Goal: Task Accomplishment & Management: Manage account settings

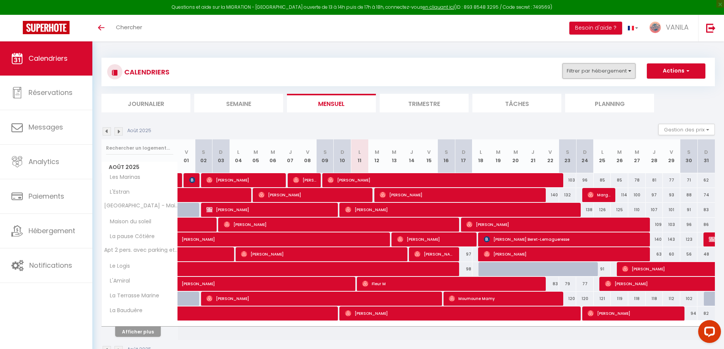
click at [603, 67] on button "Filtrer par hébergement" at bounding box center [599, 70] width 73 height 15
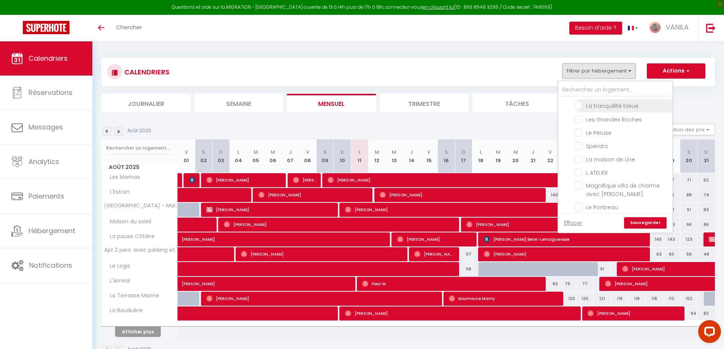
scroll to position [76, 0]
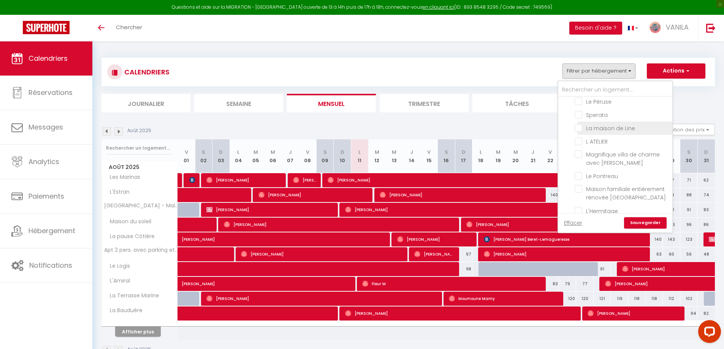
click at [578, 128] on input "La maison de Line" at bounding box center [622, 128] width 95 height 8
checkbox input "true"
checkbox input "false"
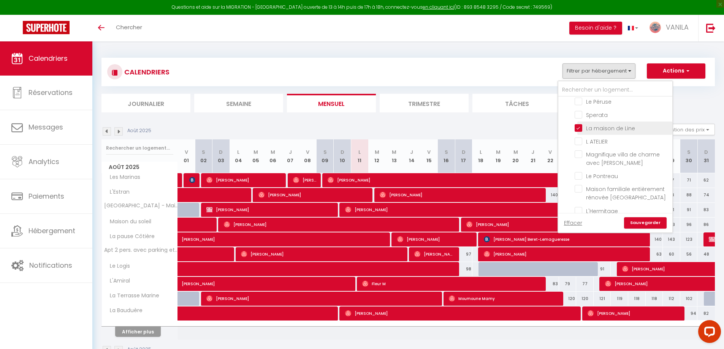
checkbox input "false"
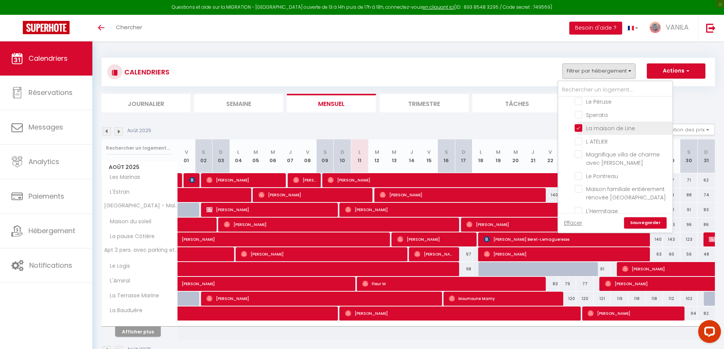
checkbox input "false"
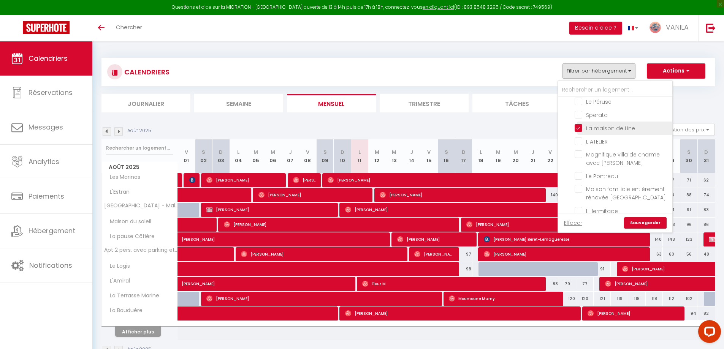
checkbox input "false"
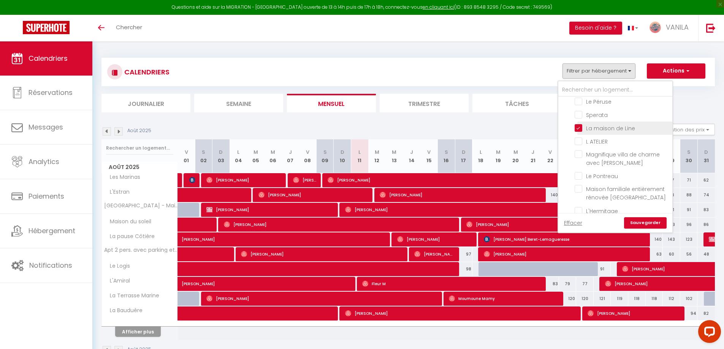
checkbox input "false"
click at [648, 224] on link "Sauvegarder" at bounding box center [645, 222] width 43 height 11
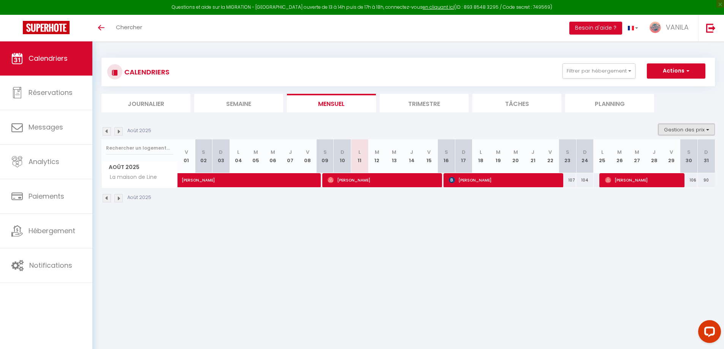
click at [665, 132] on button "Gestion des prix" at bounding box center [686, 129] width 57 height 11
click at [649, 152] on input "Nb Nuits minimum" at bounding box center [680, 153] width 68 height 8
checkbox input "true"
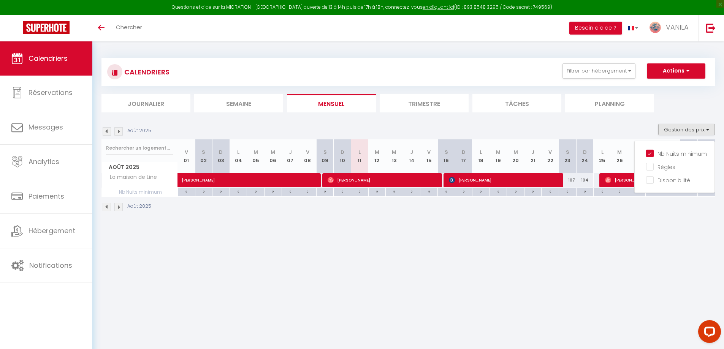
click at [630, 225] on div "CALENDRIERS Filtrer par hébergement Tous Les Marinas Marché Arago (3min), plage…" at bounding box center [408, 134] width 632 height 187
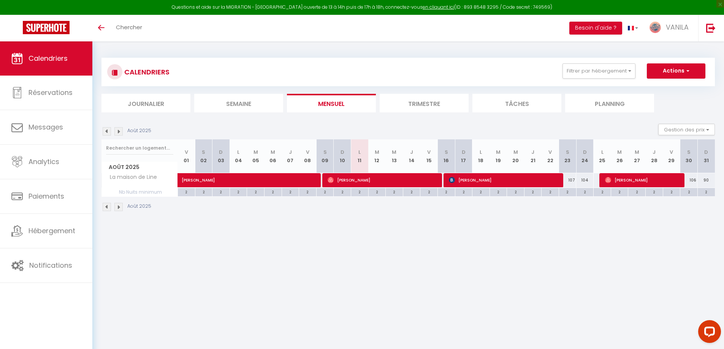
click at [119, 131] on img at bounding box center [118, 131] width 8 height 8
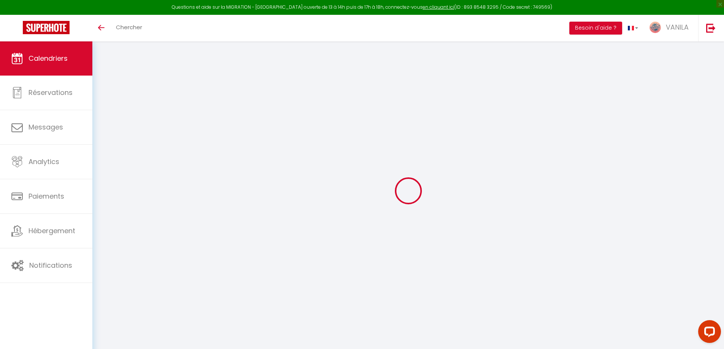
select select
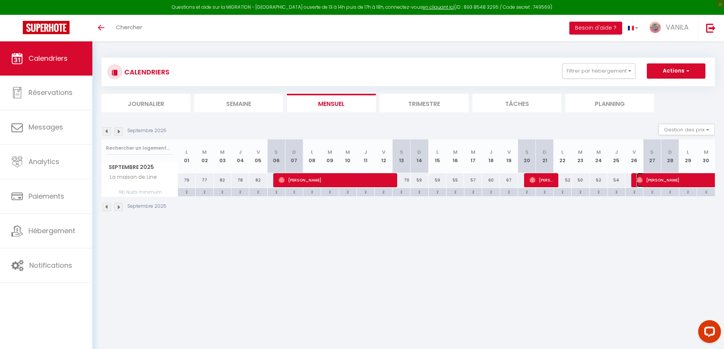
click at [645, 181] on span "[PERSON_NAME]" at bounding box center [689, 180] width 105 height 14
select select "OK"
select select "0"
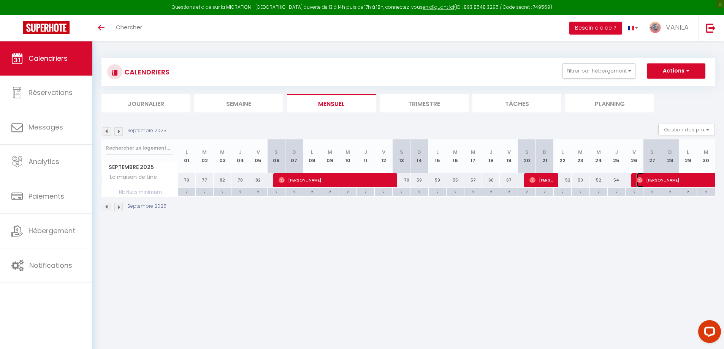
select select "1"
select select
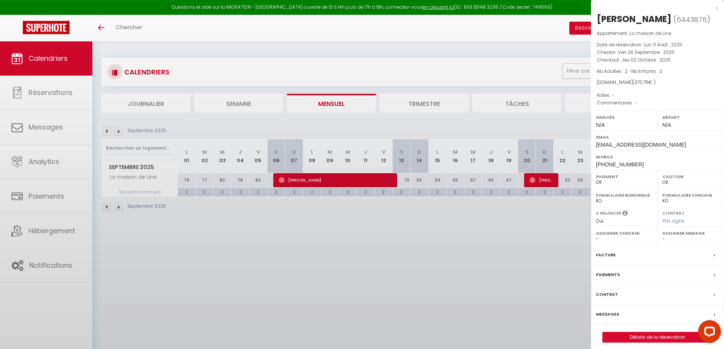
select select "13636"
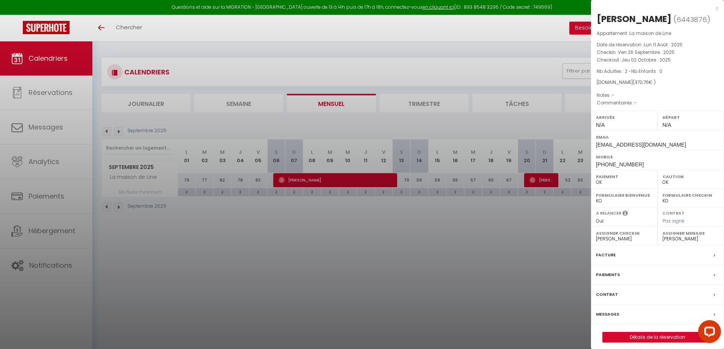
click at [558, 276] on div at bounding box center [362, 174] width 724 height 349
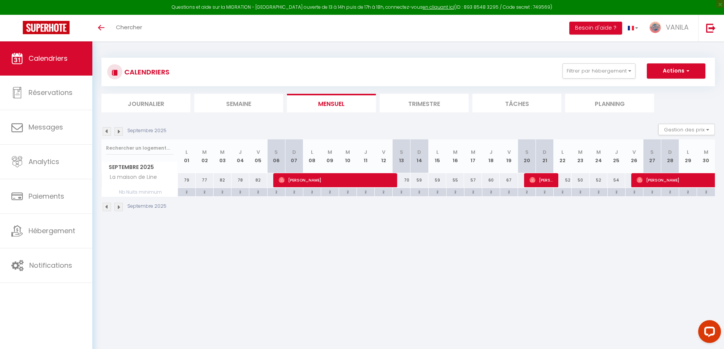
click at [116, 133] on img at bounding box center [118, 131] width 8 height 8
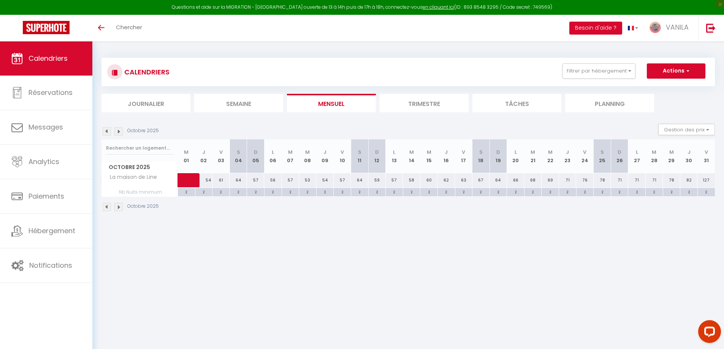
click at [105, 132] on img at bounding box center [107, 131] width 8 height 8
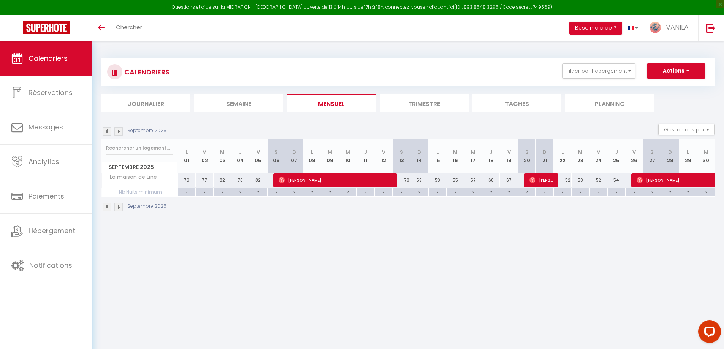
click at [117, 131] on img at bounding box center [118, 131] width 8 height 8
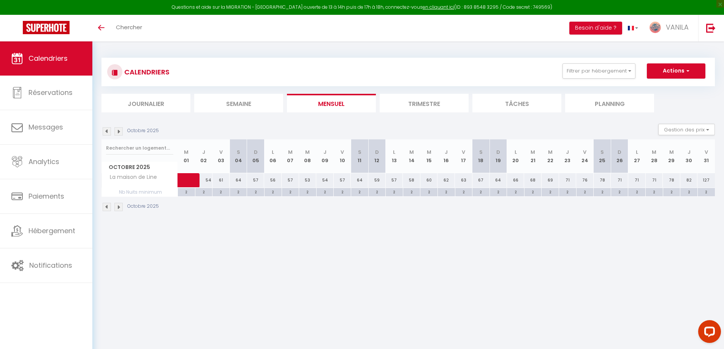
click at [107, 130] on img at bounding box center [107, 131] width 8 height 8
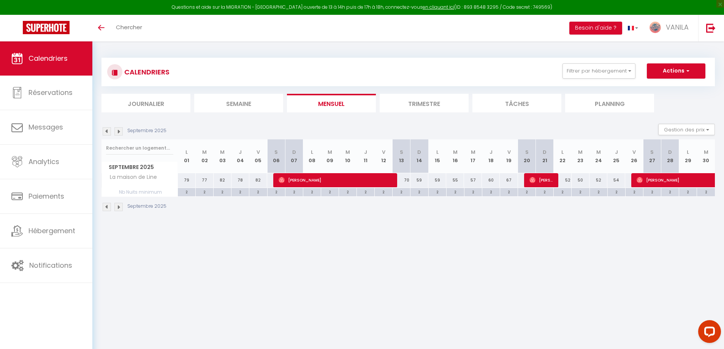
click at [118, 132] on img at bounding box center [118, 131] width 8 height 8
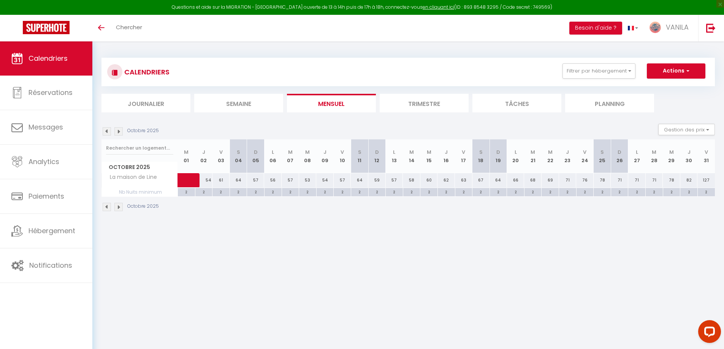
click at [105, 132] on img at bounding box center [107, 131] width 8 height 8
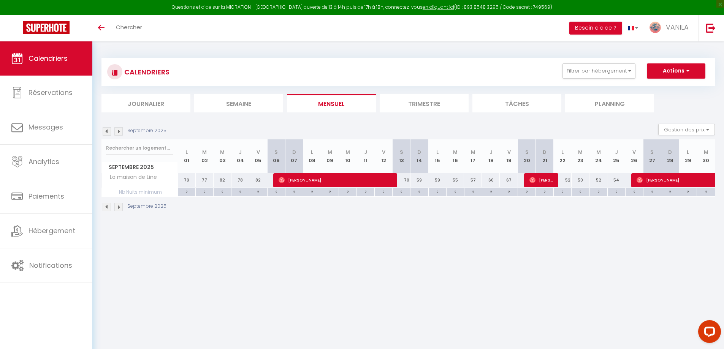
click at [116, 132] on img at bounding box center [118, 131] width 8 height 8
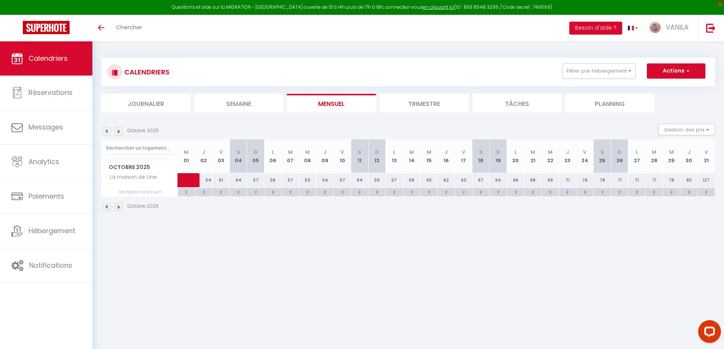
click at [107, 132] on img at bounding box center [107, 131] width 8 height 8
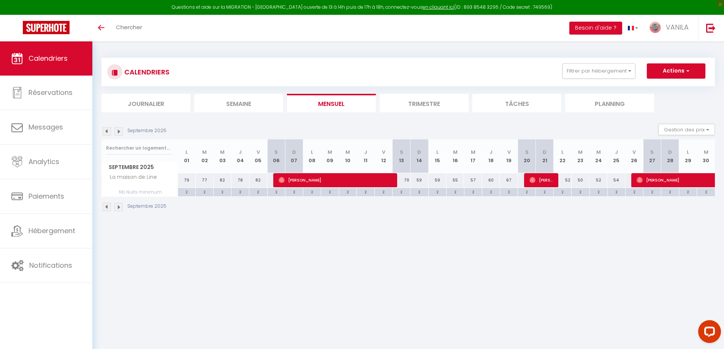
click at [308, 243] on body "Questions et aide sur la MIGRATION - [GEOGRAPHIC_DATA] ouverte de 13 à 14h puis…" at bounding box center [362, 215] width 724 height 349
click at [120, 127] on img at bounding box center [118, 131] width 8 height 8
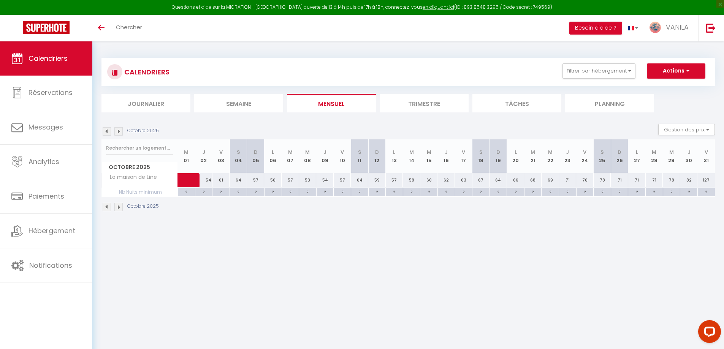
click at [107, 133] on img at bounding box center [107, 131] width 8 height 8
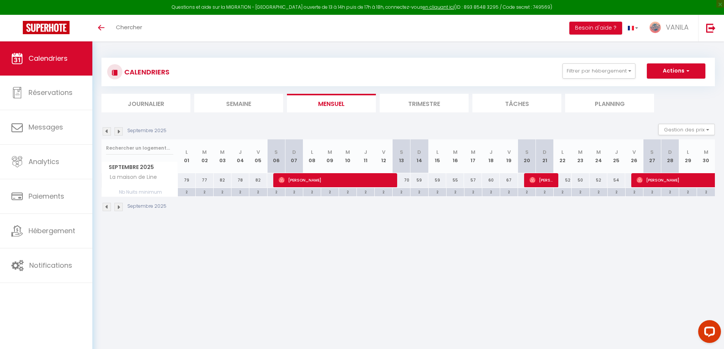
click at [119, 132] on img at bounding box center [118, 131] width 8 height 8
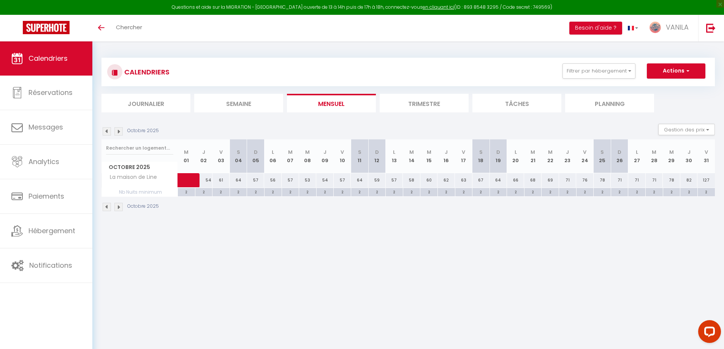
click at [109, 132] on img at bounding box center [107, 131] width 8 height 8
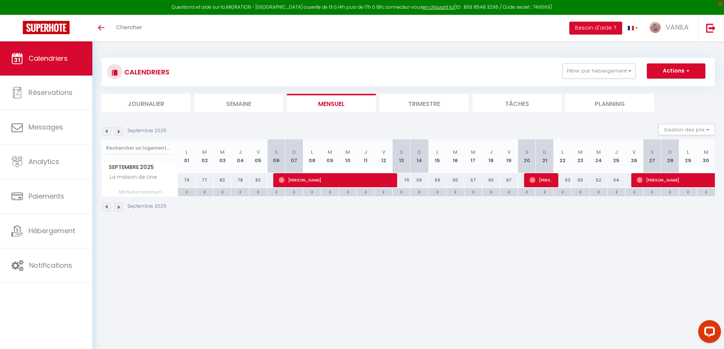
click at [118, 131] on img at bounding box center [118, 131] width 8 height 8
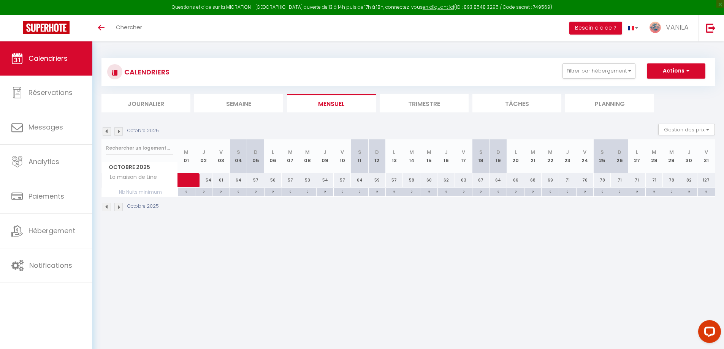
click at [118, 131] on img at bounding box center [118, 131] width 8 height 8
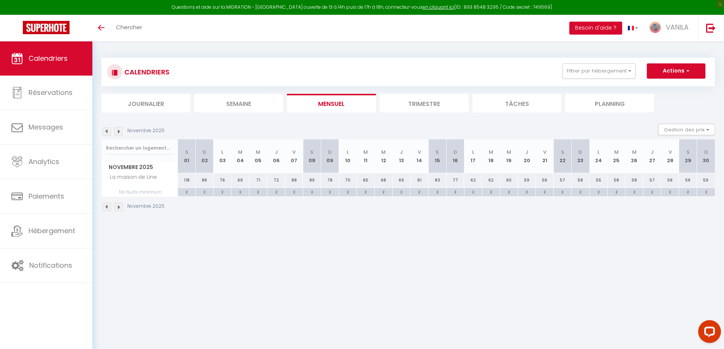
click at [118, 131] on img at bounding box center [118, 131] width 8 height 8
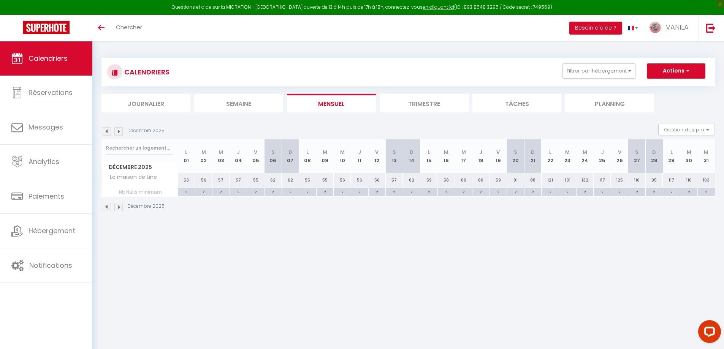
click at [118, 131] on img at bounding box center [118, 131] width 8 height 8
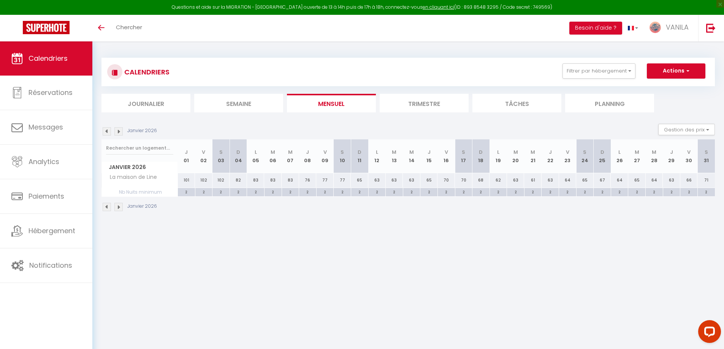
click at [105, 134] on img at bounding box center [107, 131] width 8 height 8
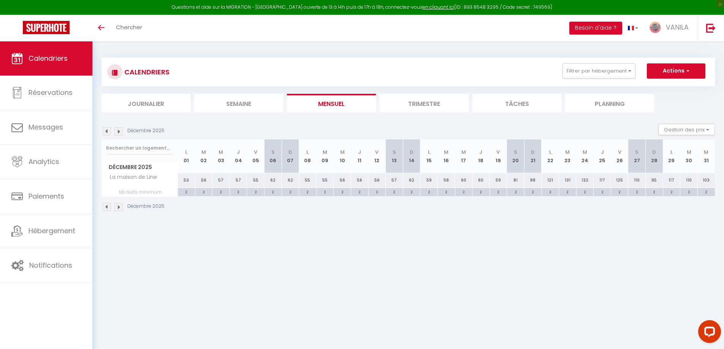
click at [105, 134] on img at bounding box center [107, 131] width 8 height 8
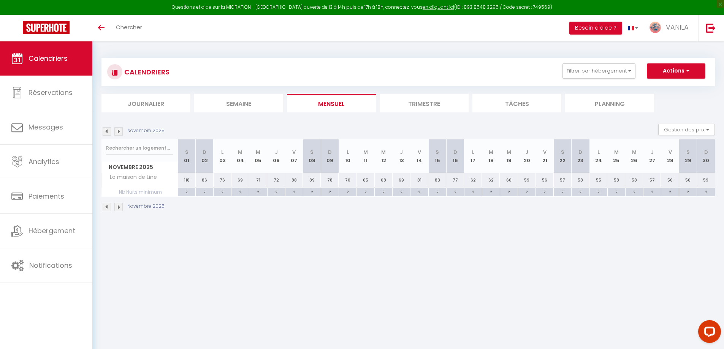
click at [105, 134] on img at bounding box center [107, 131] width 8 height 8
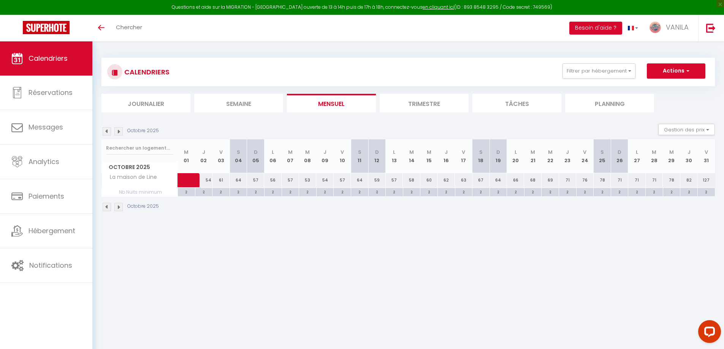
click at [105, 134] on img at bounding box center [107, 131] width 8 height 8
select select "0"
select select "13636"
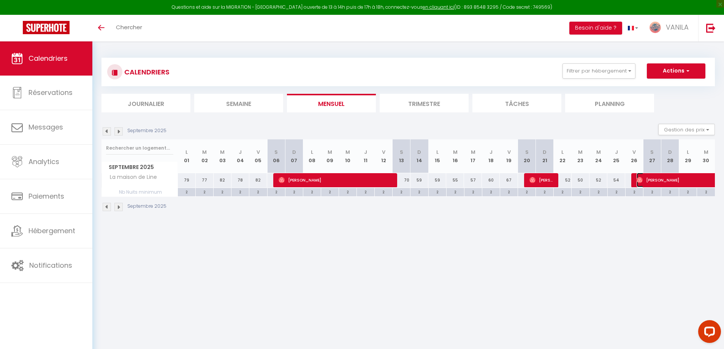
click at [673, 181] on span "[PERSON_NAME]" at bounding box center [689, 180] width 105 height 14
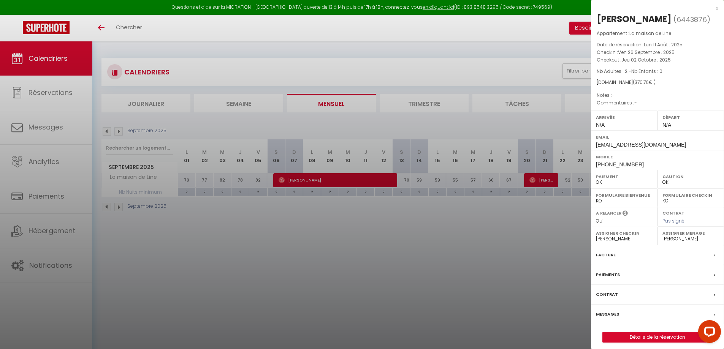
click at [481, 289] on div at bounding box center [362, 174] width 724 height 349
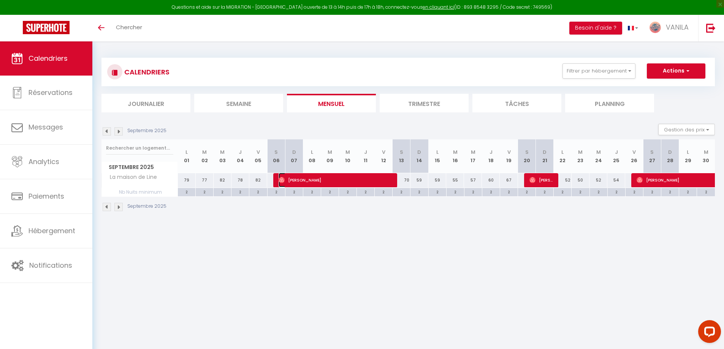
click at [337, 185] on span "[PERSON_NAME]" at bounding box center [335, 180] width 113 height 14
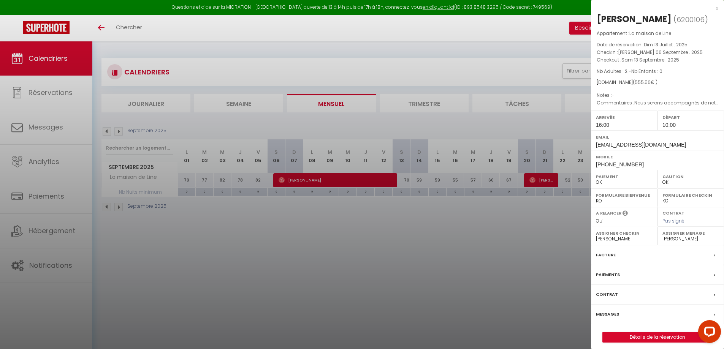
click at [334, 255] on div at bounding box center [362, 174] width 724 height 349
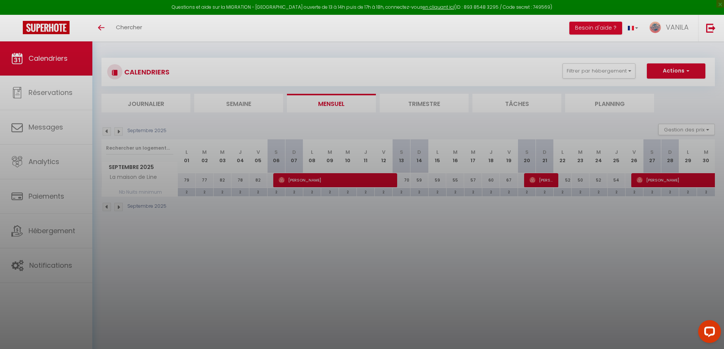
click at [334, 255] on div at bounding box center [362, 174] width 724 height 349
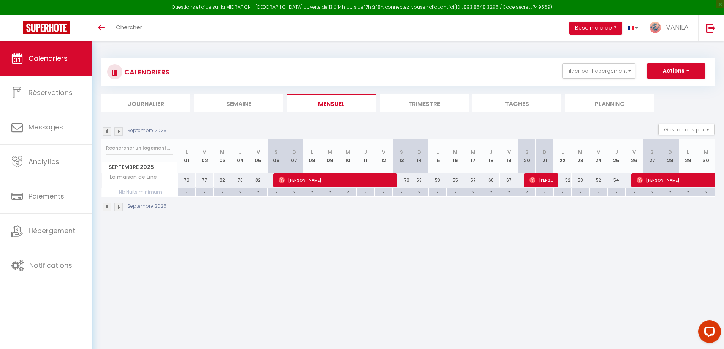
click at [106, 131] on img at bounding box center [107, 131] width 8 height 8
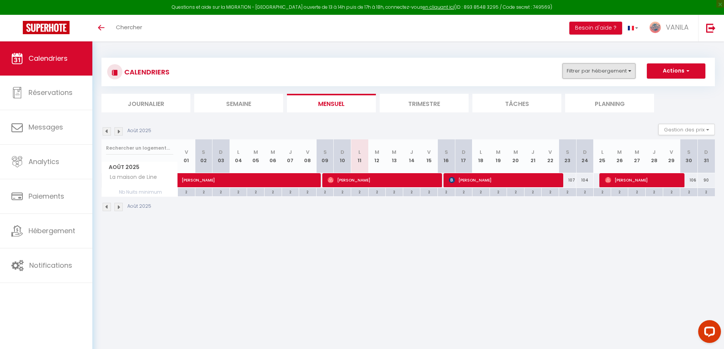
click at [587, 70] on button "Filtrer par hébergement" at bounding box center [599, 70] width 73 height 15
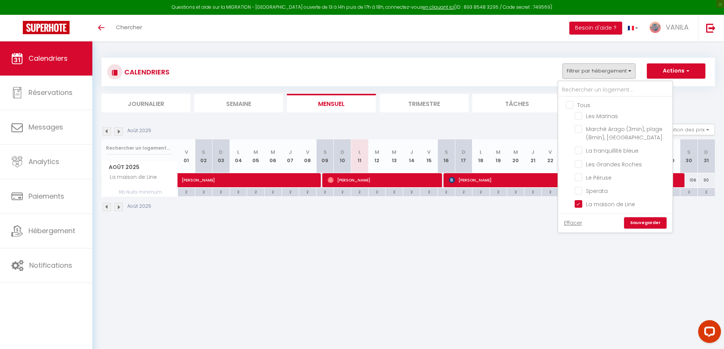
click at [572, 106] on input "Tous" at bounding box center [623, 105] width 114 height 8
checkbox input "true"
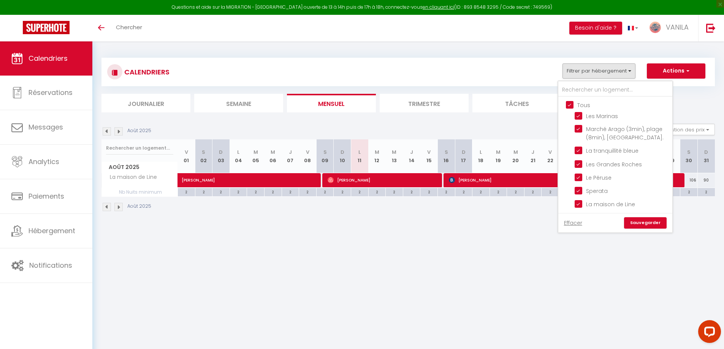
checkbox input "true"
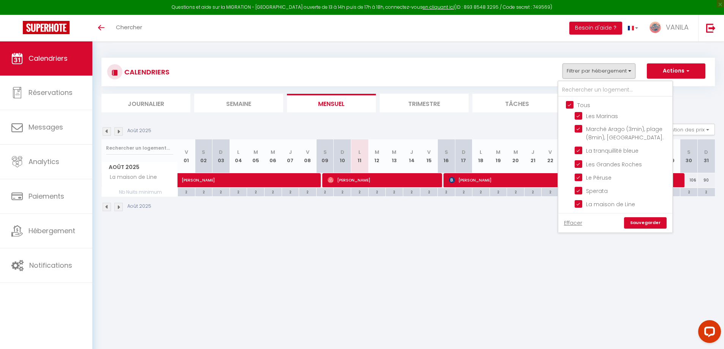
checkbox input "true"
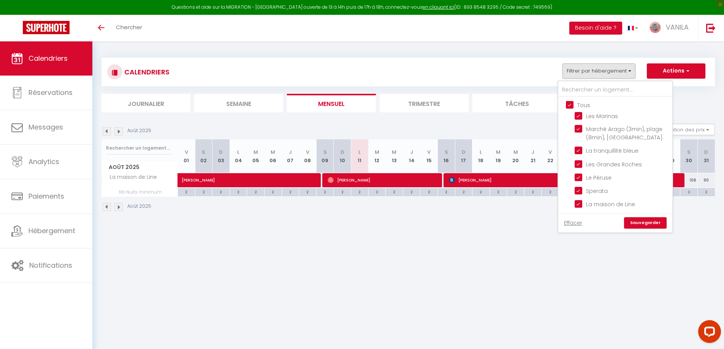
checkbox input "true"
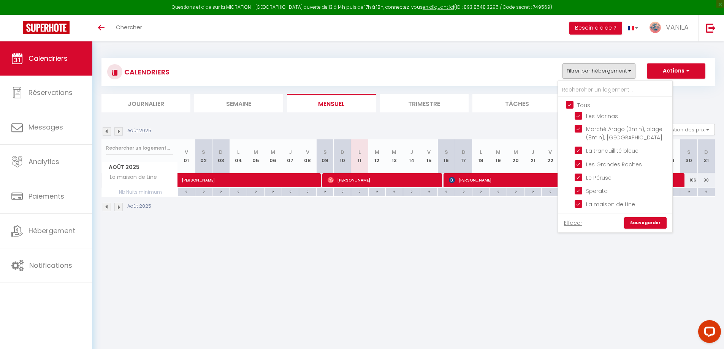
checkbox input "true"
click at [668, 228] on div "Effacer Sauvegarder" at bounding box center [615, 222] width 114 height 19
click at [668, 228] on div "CALENDRIERS Filtrer par hébergement Tous Les Marinas Marché Arago (3min), plage…" at bounding box center [408, 134] width 632 height 187
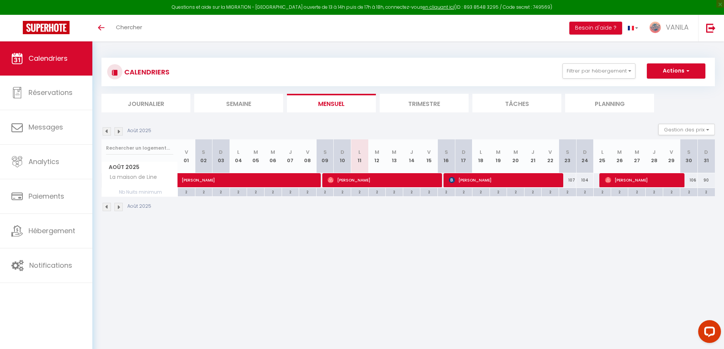
click at [117, 132] on img at bounding box center [118, 131] width 8 height 8
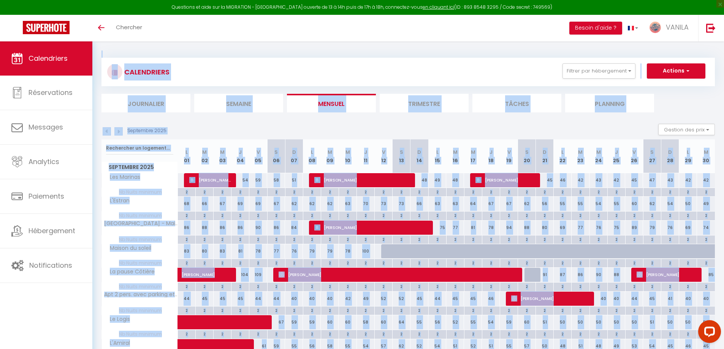
click at [106, 133] on img at bounding box center [107, 131] width 8 height 8
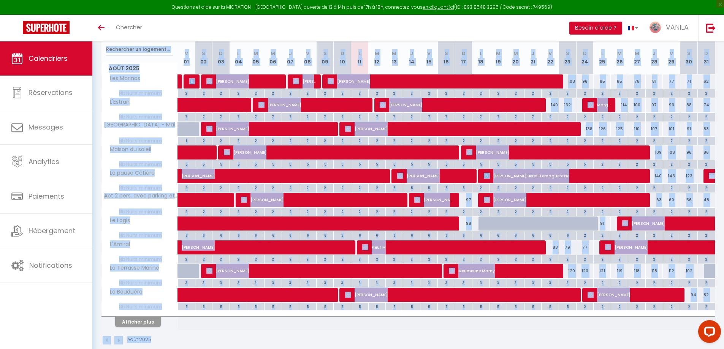
scroll to position [111, 0]
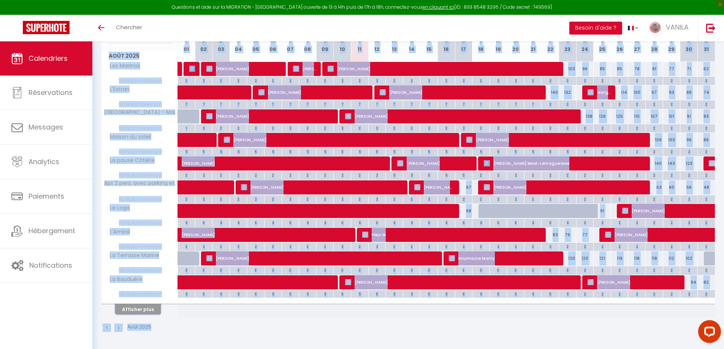
drag, startPoint x: 546, startPoint y: 247, endPoint x: 146, endPoint y: 309, distance: 403.9
click at [146, 309] on button "Afficher plus" at bounding box center [138, 310] width 46 height 10
click at [146, 309] on tbody "Les Marinas 71 Lo Lotte 75 [PERSON_NAME] 104 [PERSON_NAME]" at bounding box center [409, 190] width 614 height 256
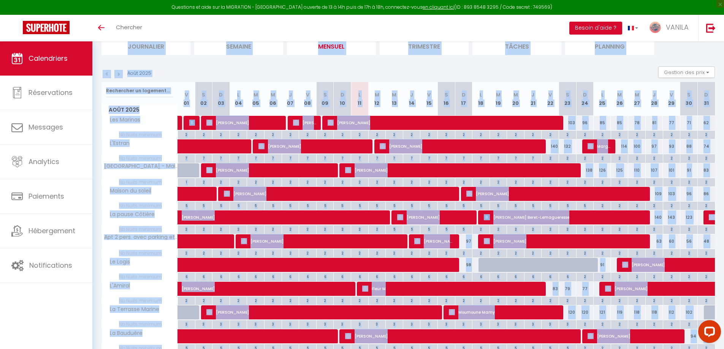
scroll to position [0, 0]
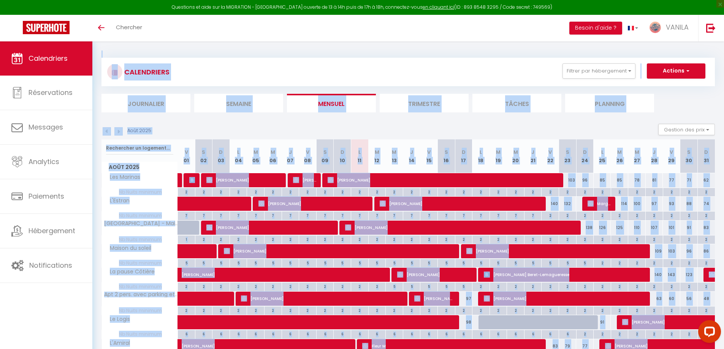
click at [108, 130] on img at bounding box center [107, 131] width 8 height 8
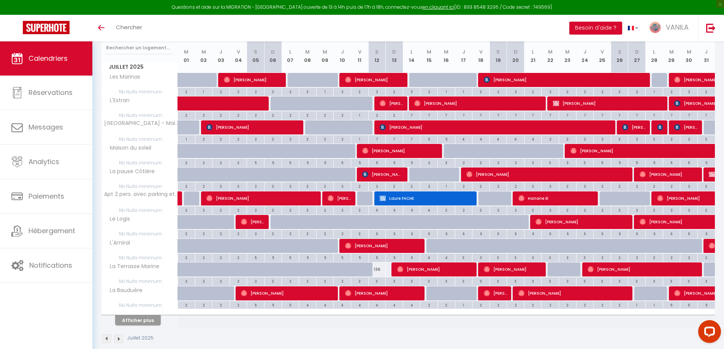
scroll to position [111, 0]
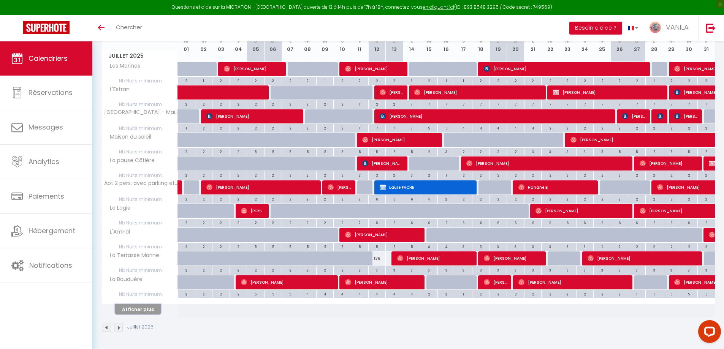
click at [145, 311] on button "Afficher plus" at bounding box center [138, 310] width 46 height 10
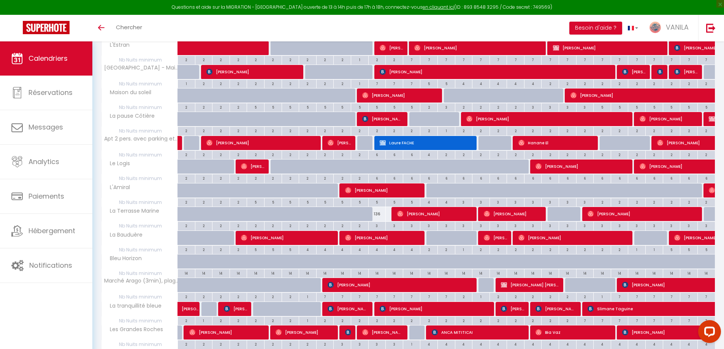
scroll to position [225, 0]
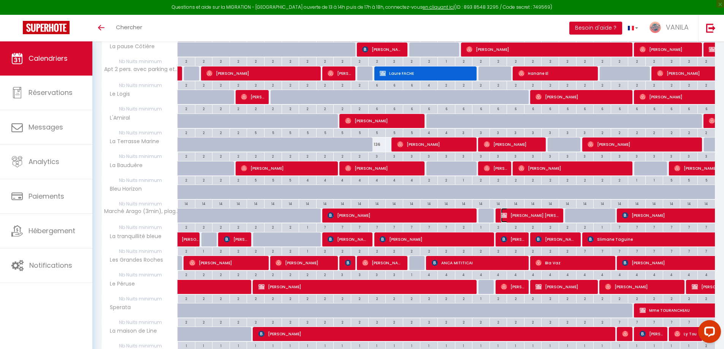
click at [535, 218] on span "[PERSON_NAME] [PERSON_NAME] ETIEMBRE" at bounding box center [530, 215] width 58 height 14
select select
select select "31195"
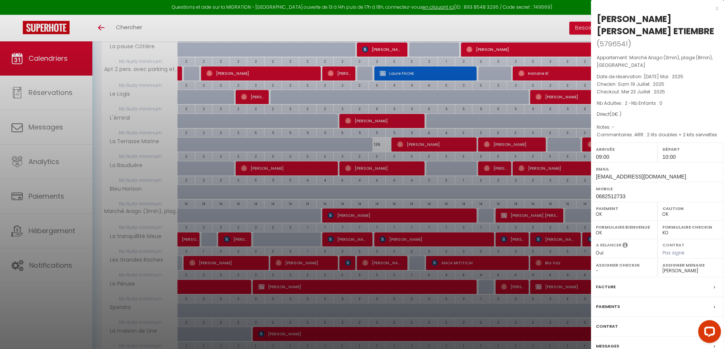
click at [614, 343] on label "Messages" at bounding box center [607, 347] width 23 height 8
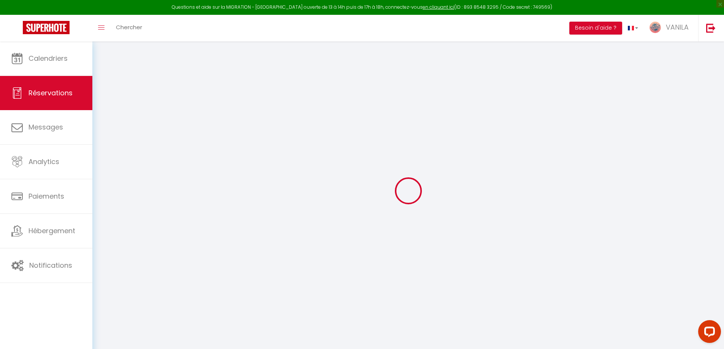
select select
checkbox input "false"
type textarea "ARR : 2 lits doubles + 2 kits serviettes"
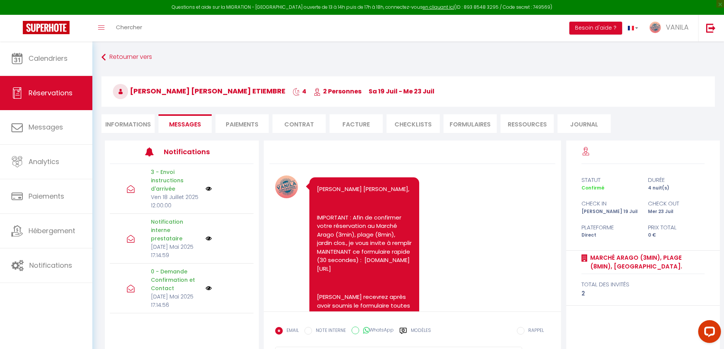
scroll to position [470, 0]
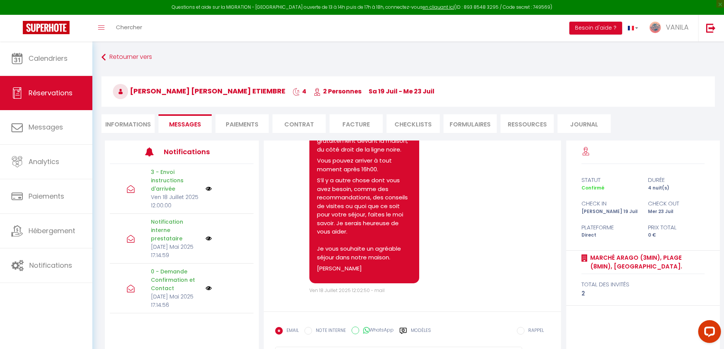
click at [419, 127] on li "CHECKLISTS" at bounding box center [413, 123] width 53 height 19
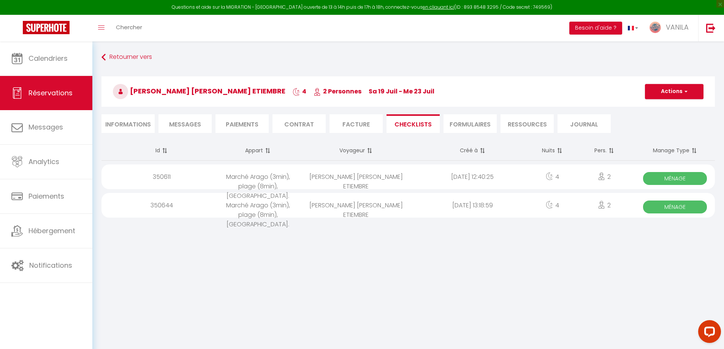
click at [368, 177] on div "[PERSON_NAME] [PERSON_NAME] ETIEMBRE" at bounding box center [356, 177] width 117 height 25
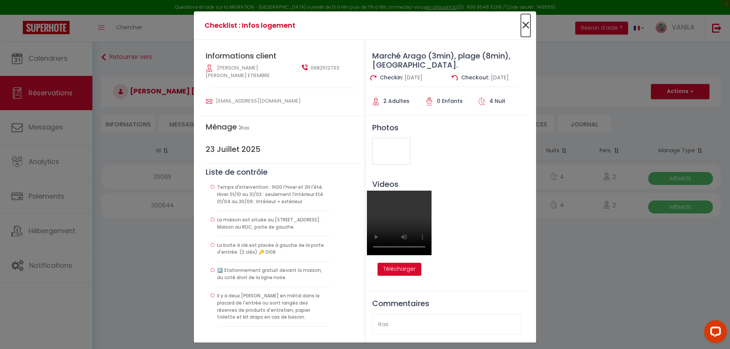
click at [522, 26] on span "×" at bounding box center [526, 25] width 10 height 23
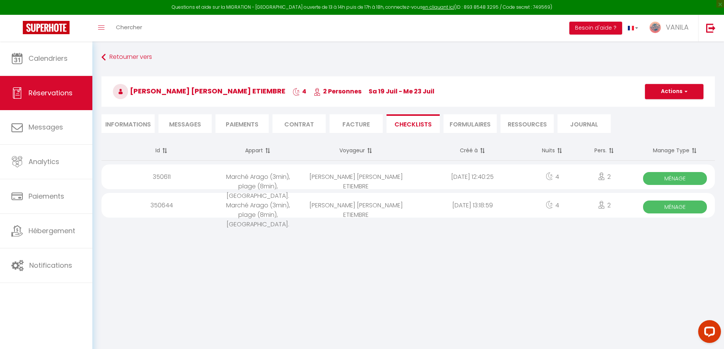
click at [474, 208] on div "[DATE] 13:18:59" at bounding box center [472, 205] width 117 height 25
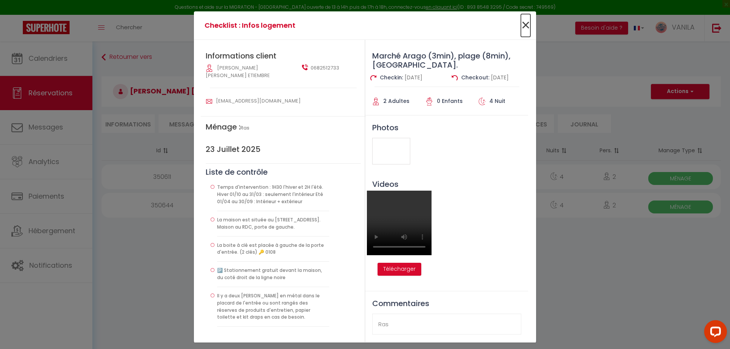
click at [521, 24] on span "×" at bounding box center [526, 25] width 10 height 23
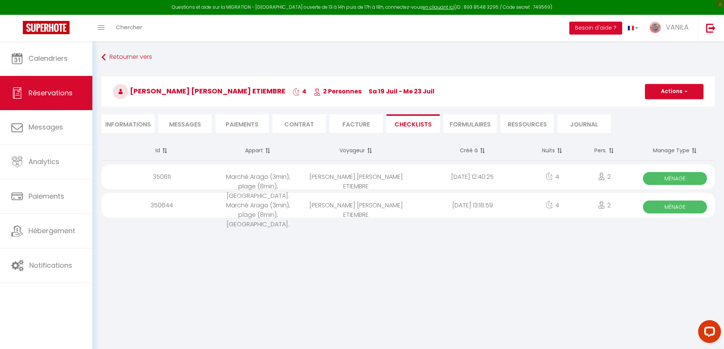
click at [486, 177] on div "[DATE] 12:40:25" at bounding box center [472, 177] width 117 height 25
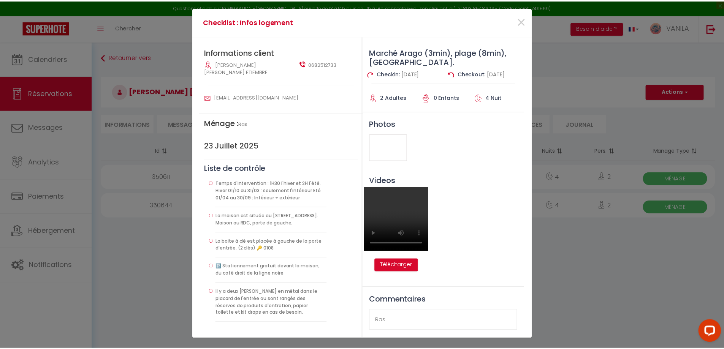
scroll to position [5, 0]
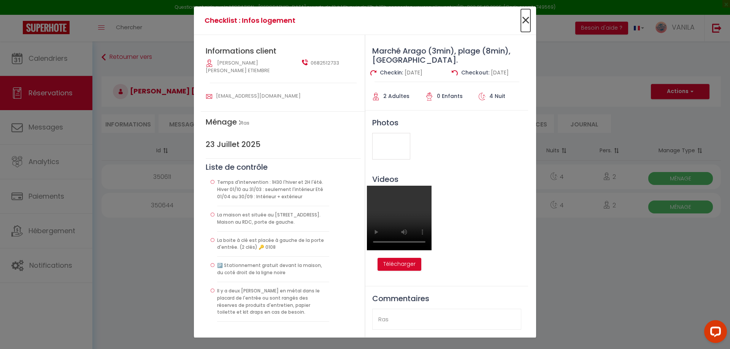
click at [524, 17] on span "×" at bounding box center [526, 20] width 10 height 23
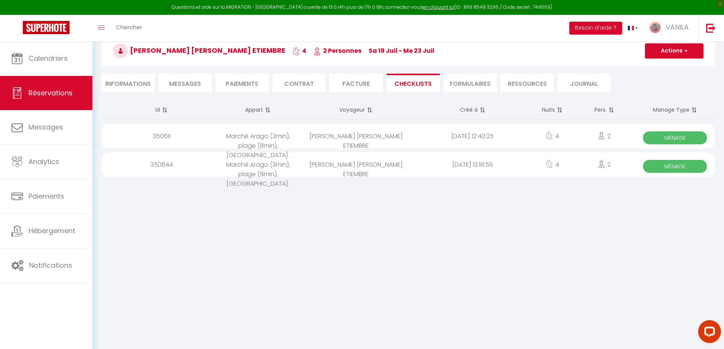
scroll to position [41, 0]
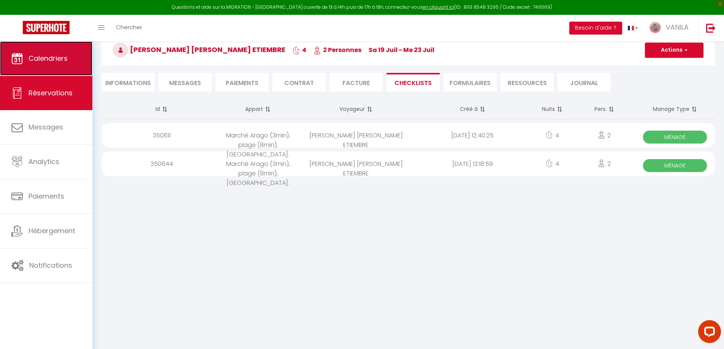
click at [52, 49] on link "Calendriers" at bounding box center [46, 58] width 92 height 34
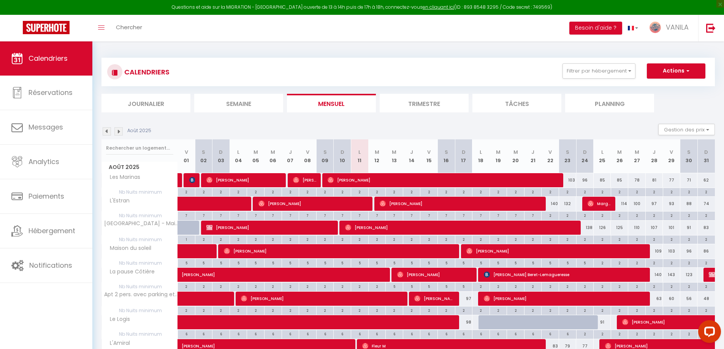
click at [332, 48] on div "CALENDRIERS Filtrer par hébergement Tous Les Marinas Marché Arago (3min), plage…" at bounding box center [408, 250] width 632 height 419
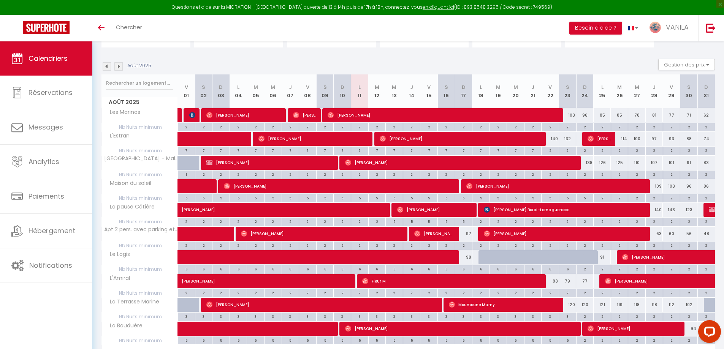
scroll to position [111, 0]
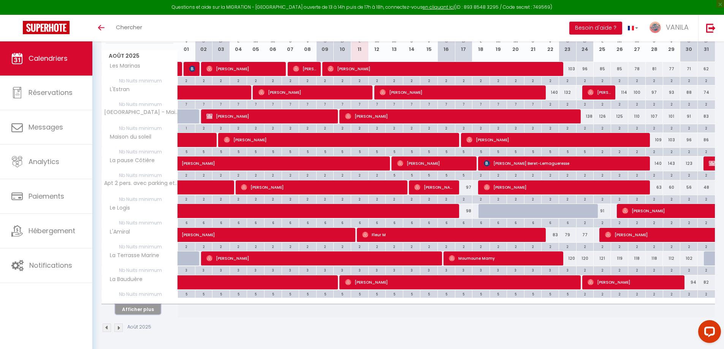
click at [135, 309] on button "Afficher plus" at bounding box center [138, 310] width 46 height 10
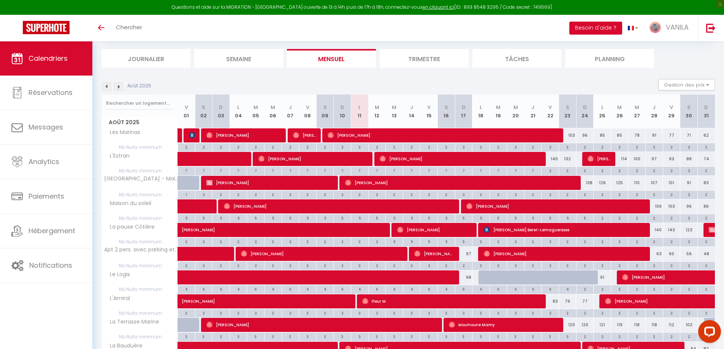
scroll to position [44, 0]
